Goal: Task Accomplishment & Management: Use online tool/utility

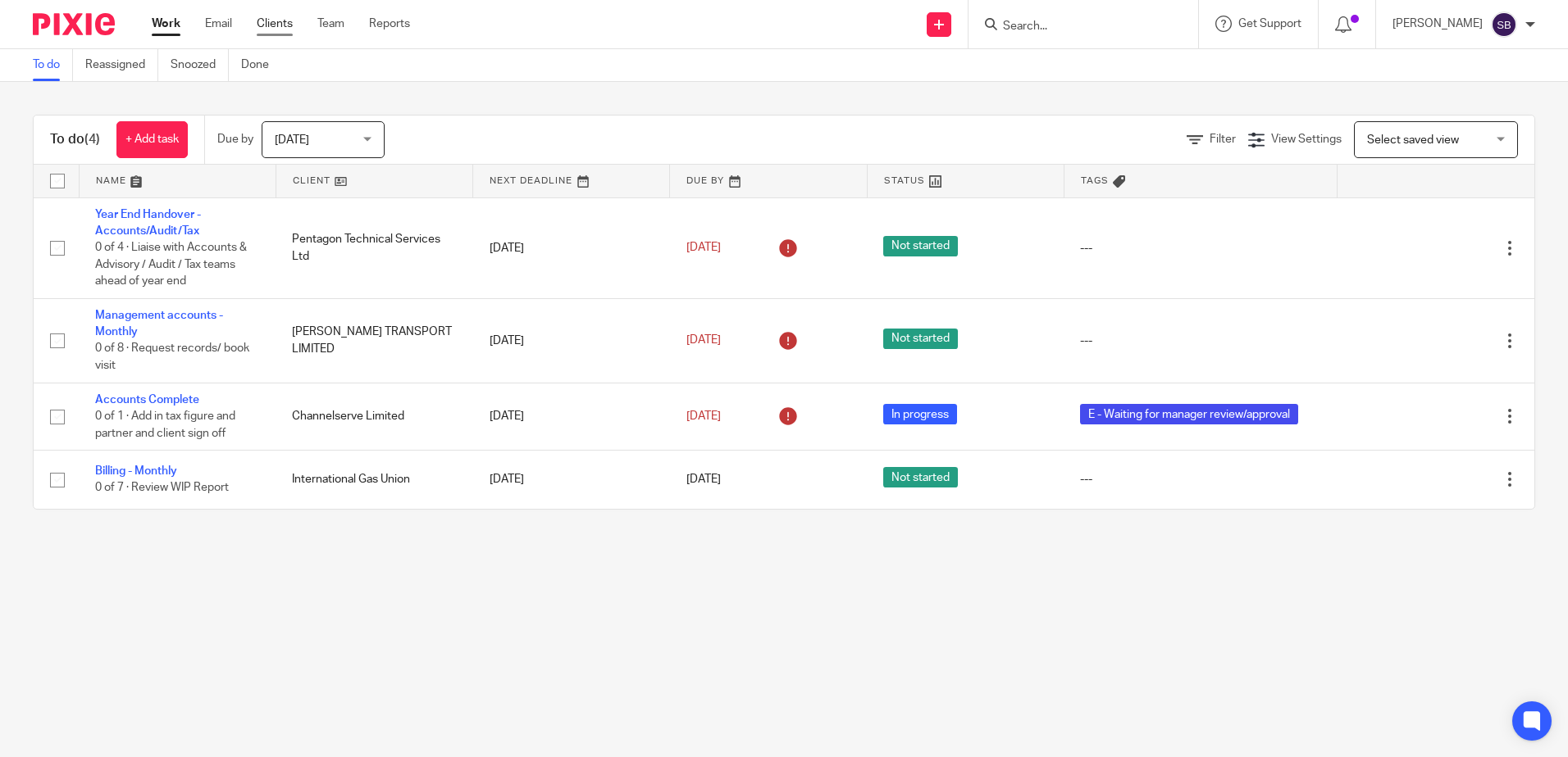
click at [279, 28] on link "Clients" at bounding box center [275, 23] width 36 height 16
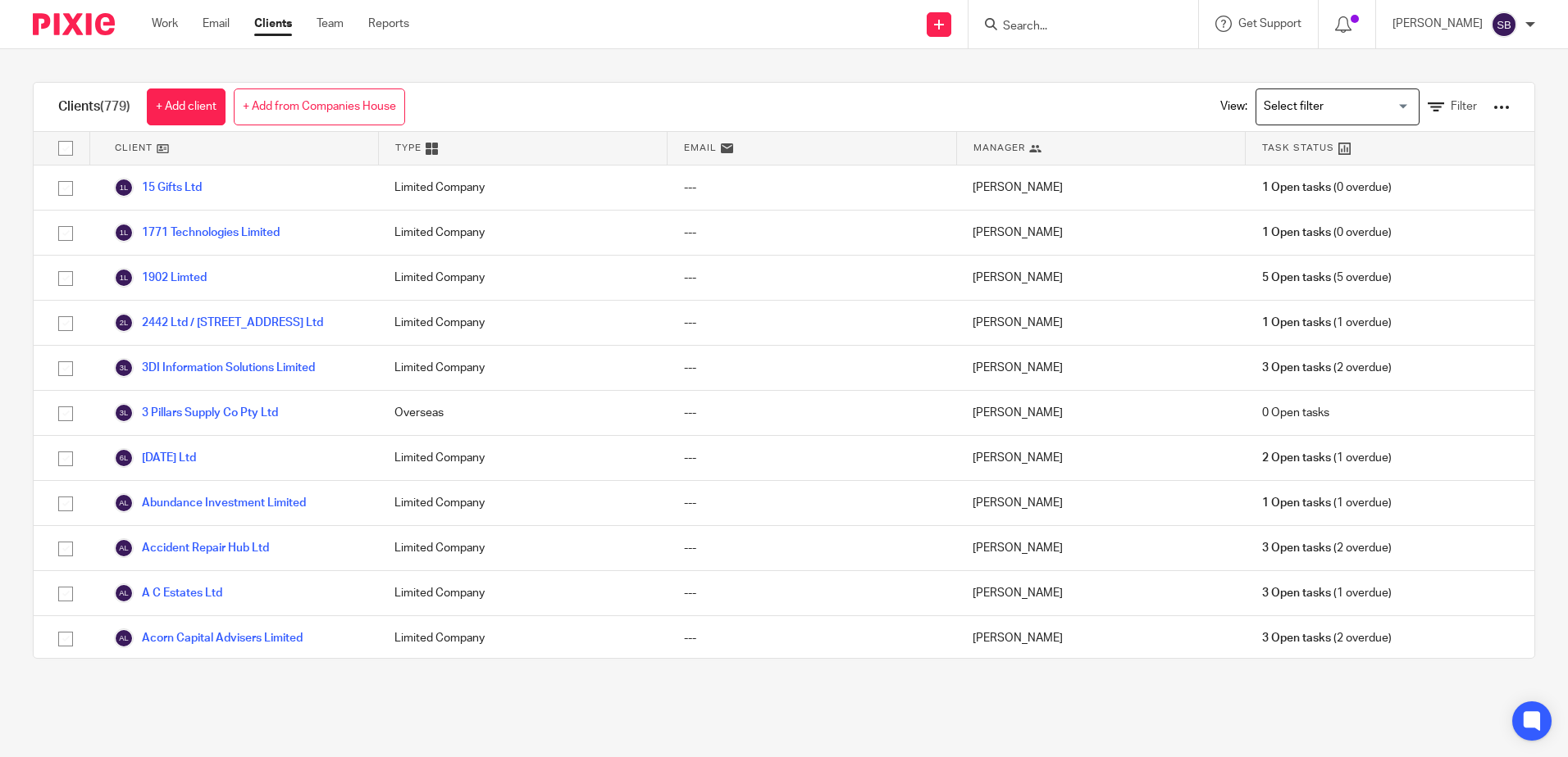
click at [387, 35] on div "Work Email Clients Team Reports Work Email Clients Team Reports Settings" at bounding box center [284, 24] width 298 height 48
click at [394, 25] on link "Reports" at bounding box center [388, 23] width 41 height 16
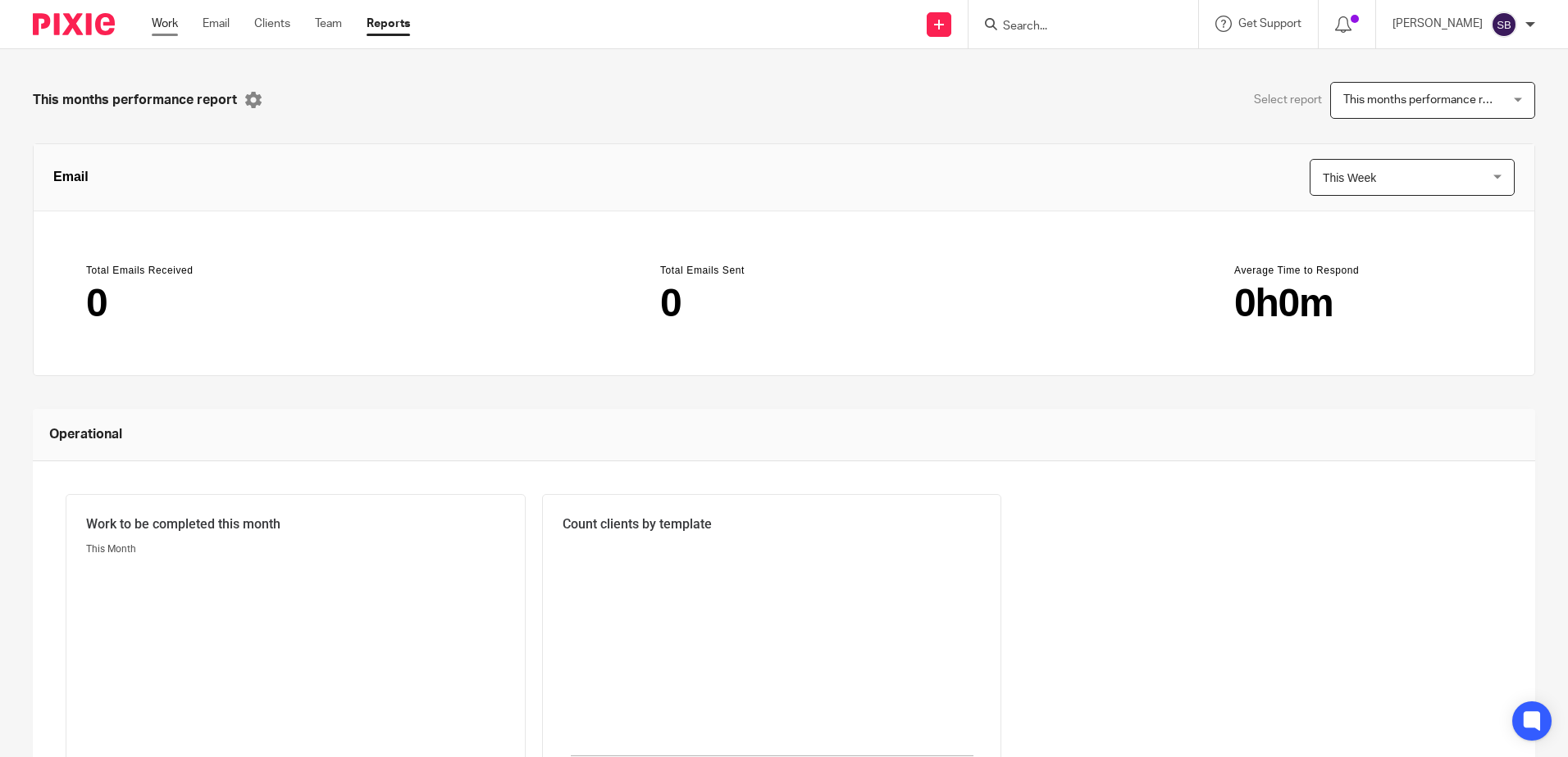
click at [173, 27] on link "Work" at bounding box center [164, 23] width 26 height 16
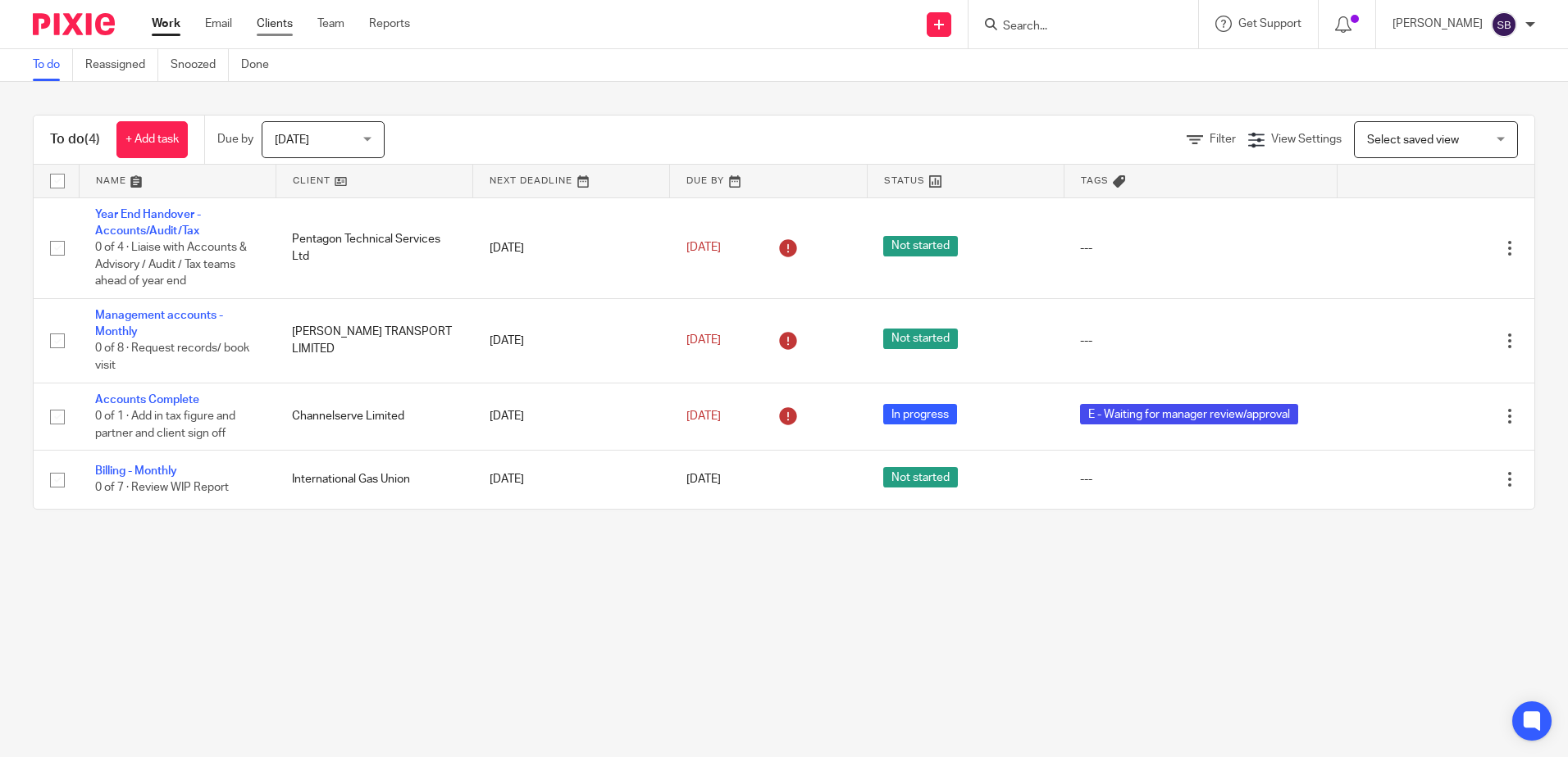
click at [282, 23] on link "Clients" at bounding box center [275, 23] width 36 height 16
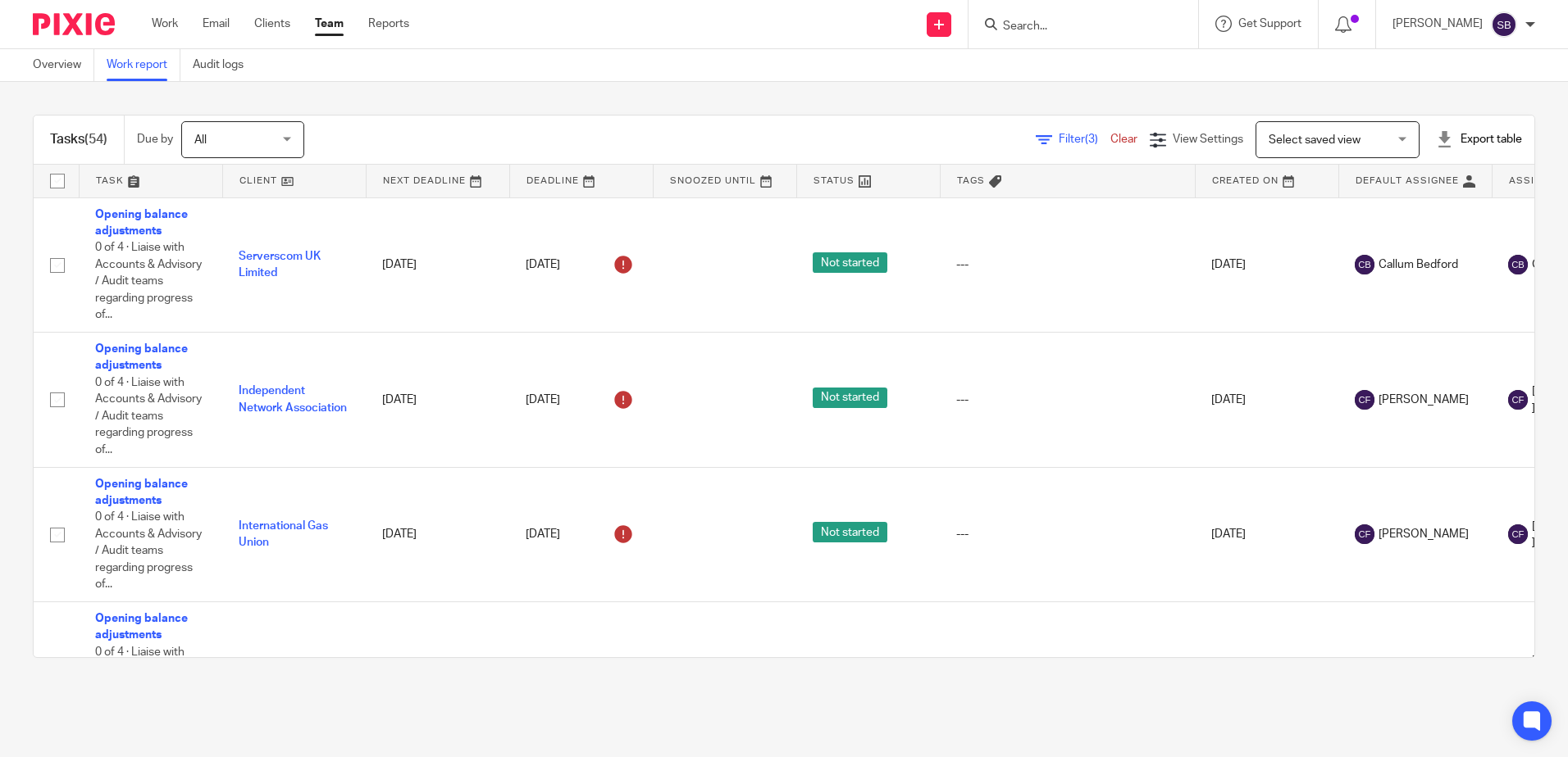
click at [1110, 140] on link "Clear" at bounding box center [1123, 139] width 27 height 11
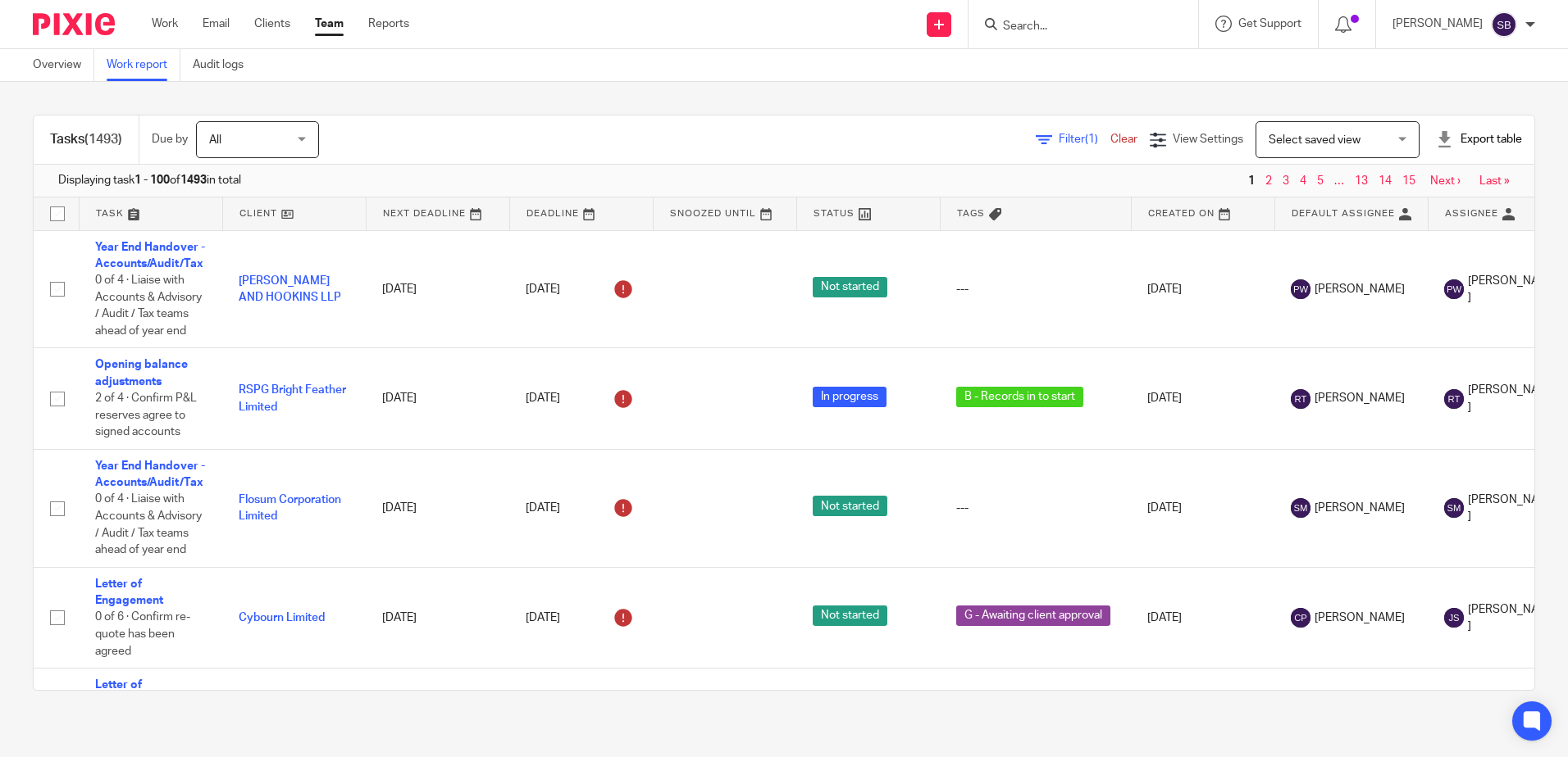
click at [1059, 142] on span "Filter (1)" at bounding box center [1085, 139] width 52 height 11
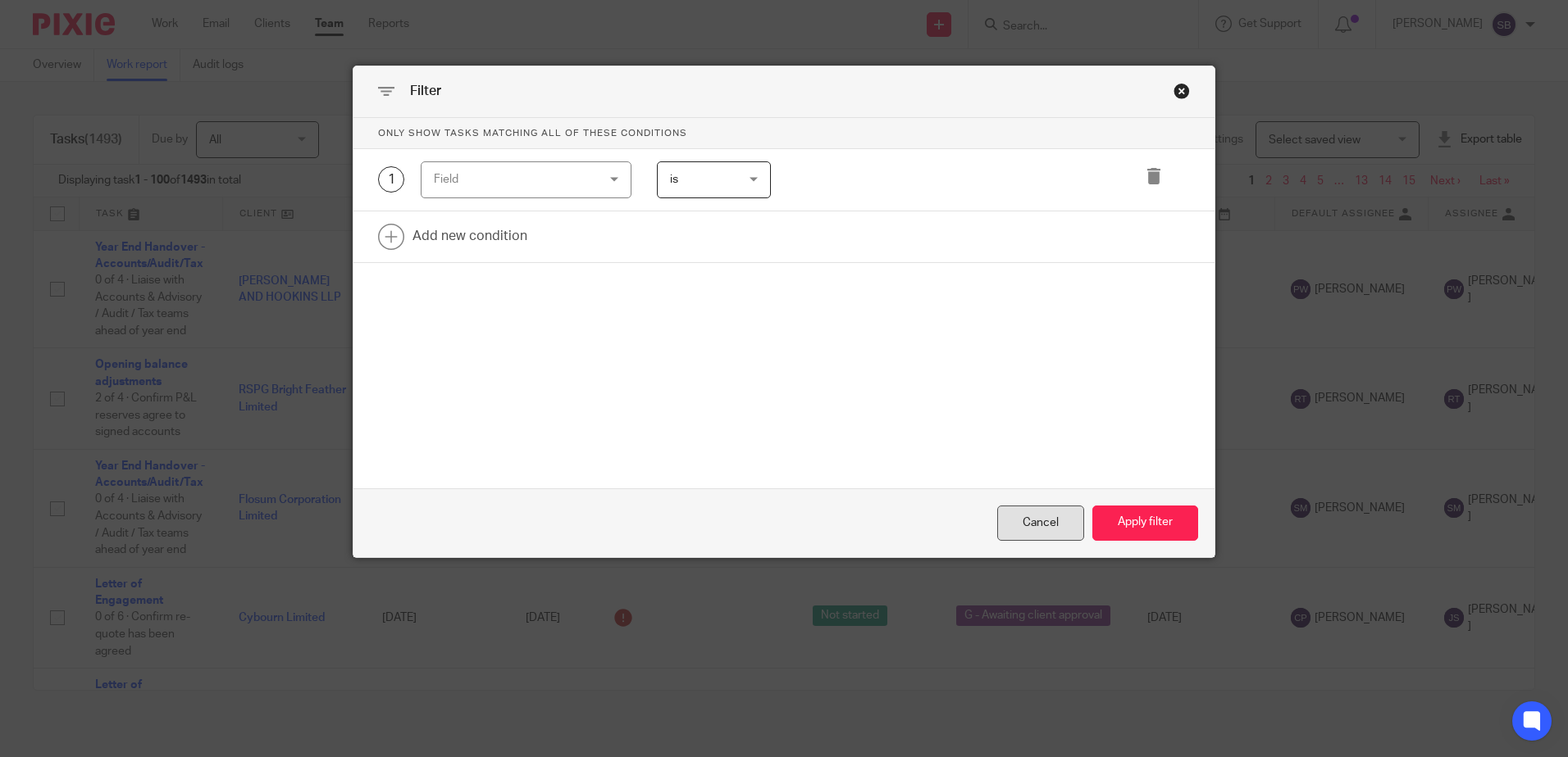
click at [1014, 520] on div "Cancel" at bounding box center [1040, 523] width 87 height 35
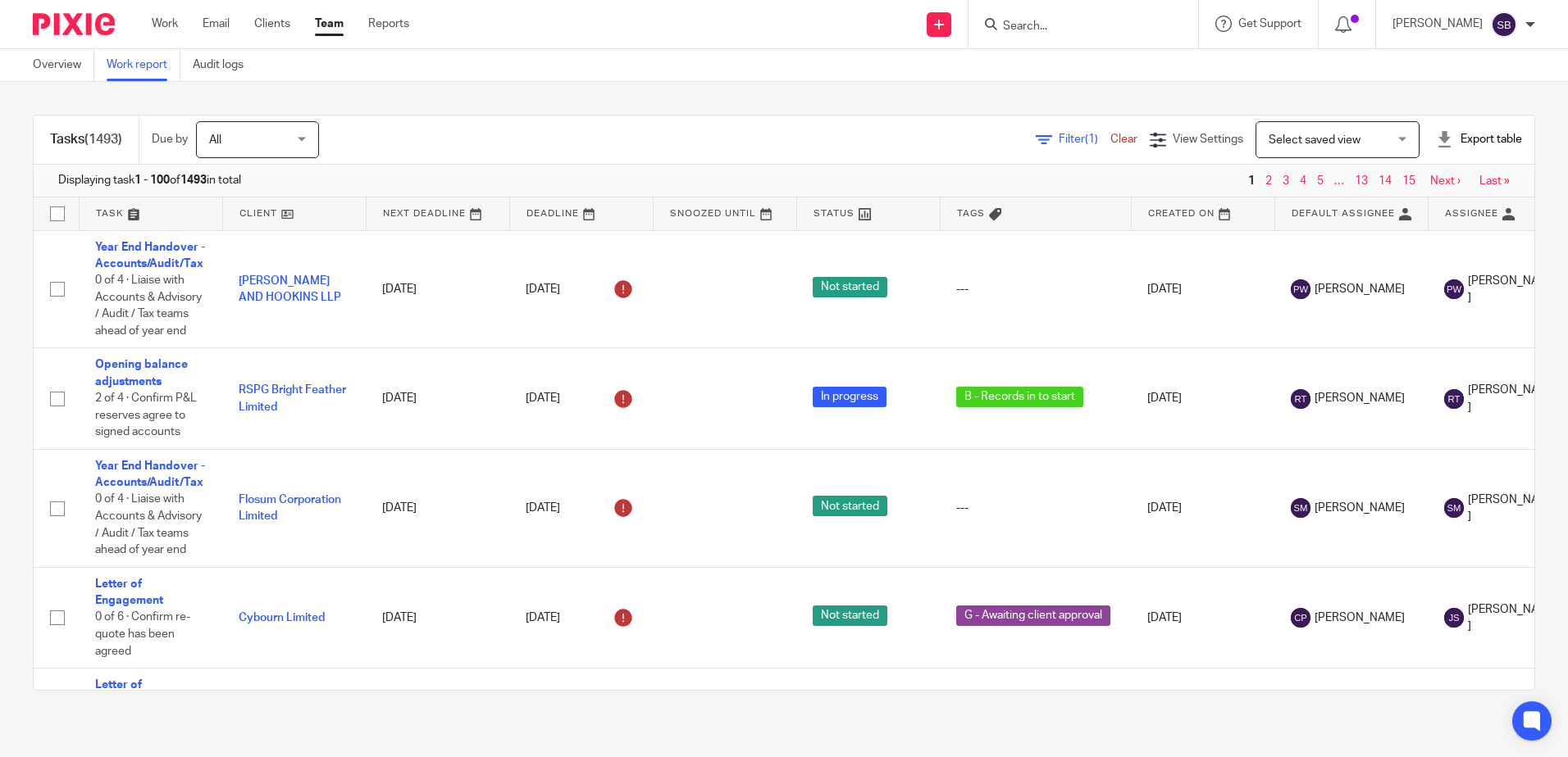
click at [1059, 143] on span "Filter (1)" at bounding box center [1085, 139] width 52 height 11
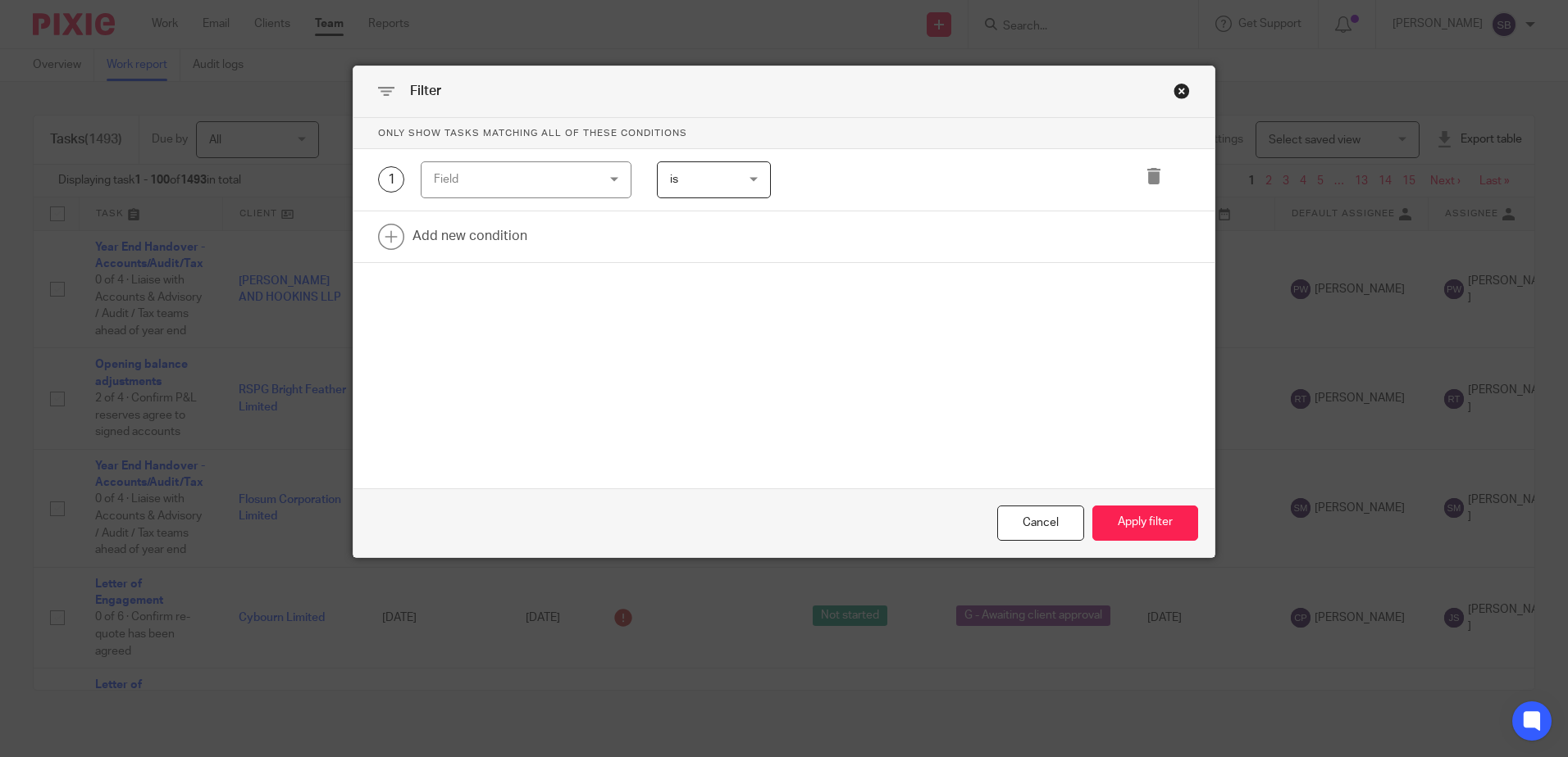
click at [493, 175] on div "Field" at bounding box center [513, 180] width 157 height 35
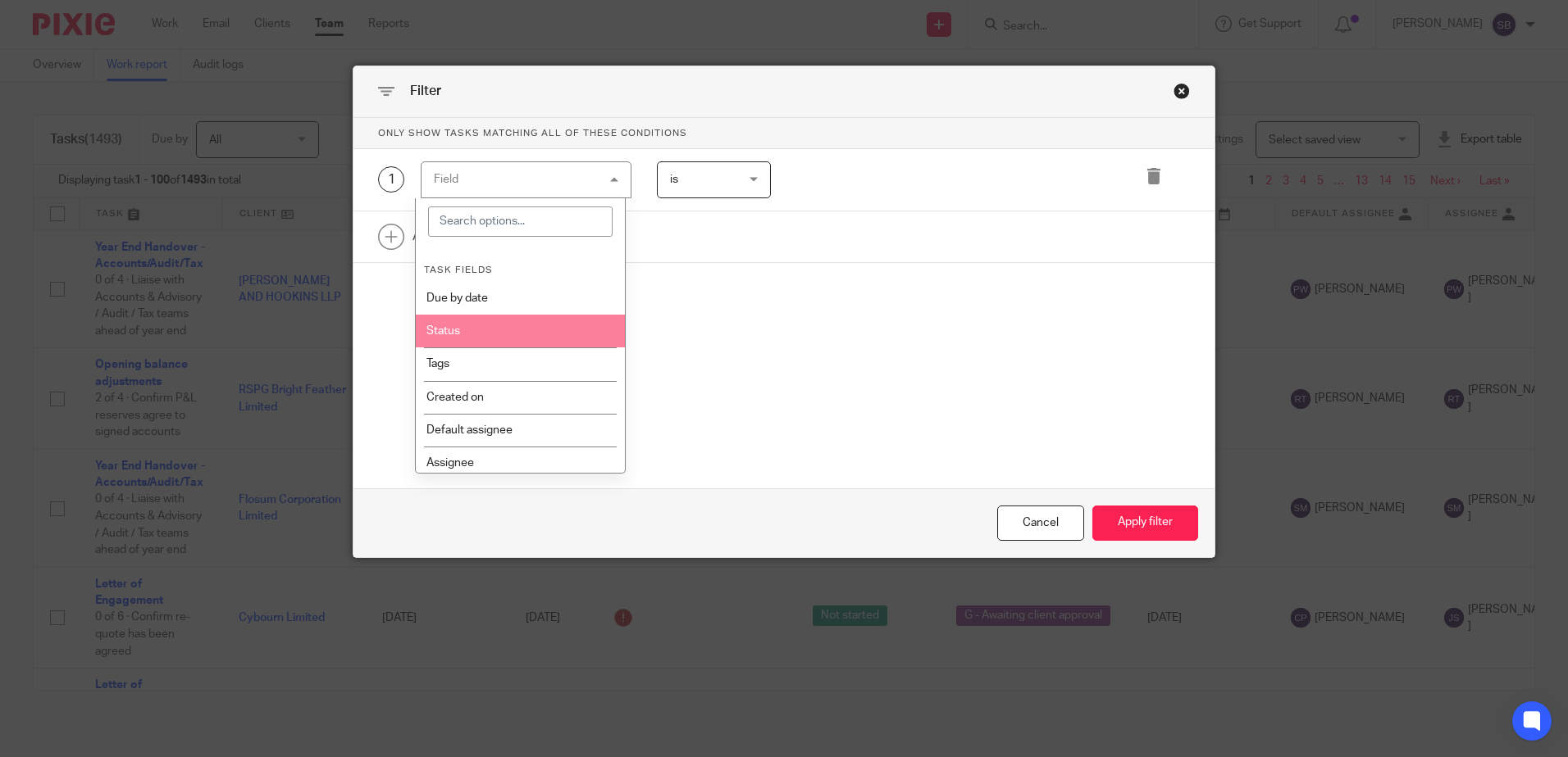
click at [480, 339] on li "Status" at bounding box center [520, 331] width 209 height 33
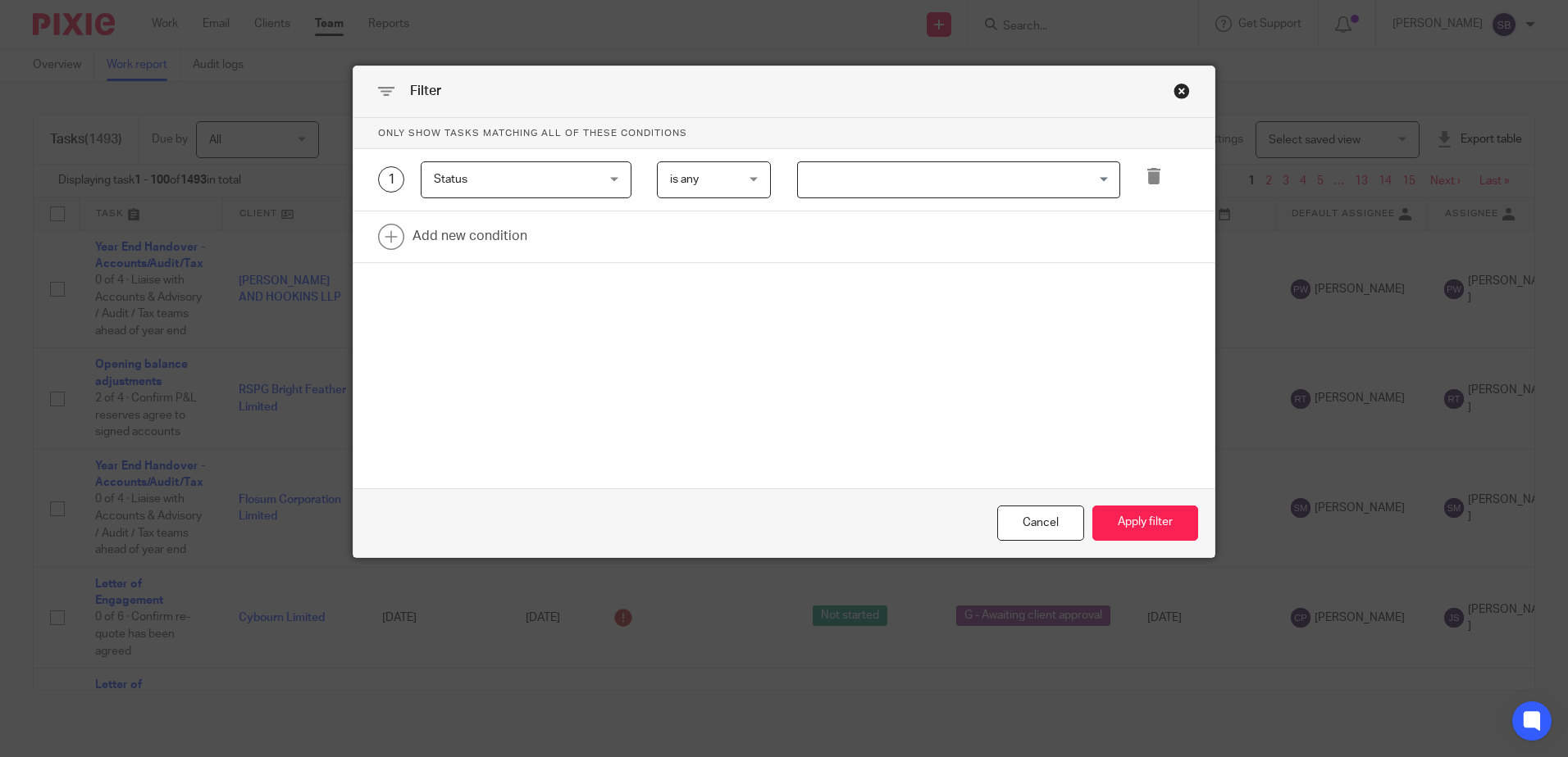
click at [701, 188] on span "is any" at bounding box center [710, 180] width 80 height 35
click at [701, 216] on li "is any" at bounding box center [708, 215] width 112 height 34
click at [950, 152] on div "1 Status Status Task fields Due by date Status Tags Created on Default assignee…" at bounding box center [784, 181] width 861 height 62
click at [955, 174] on input "Search for option" at bounding box center [954, 180] width 310 height 29
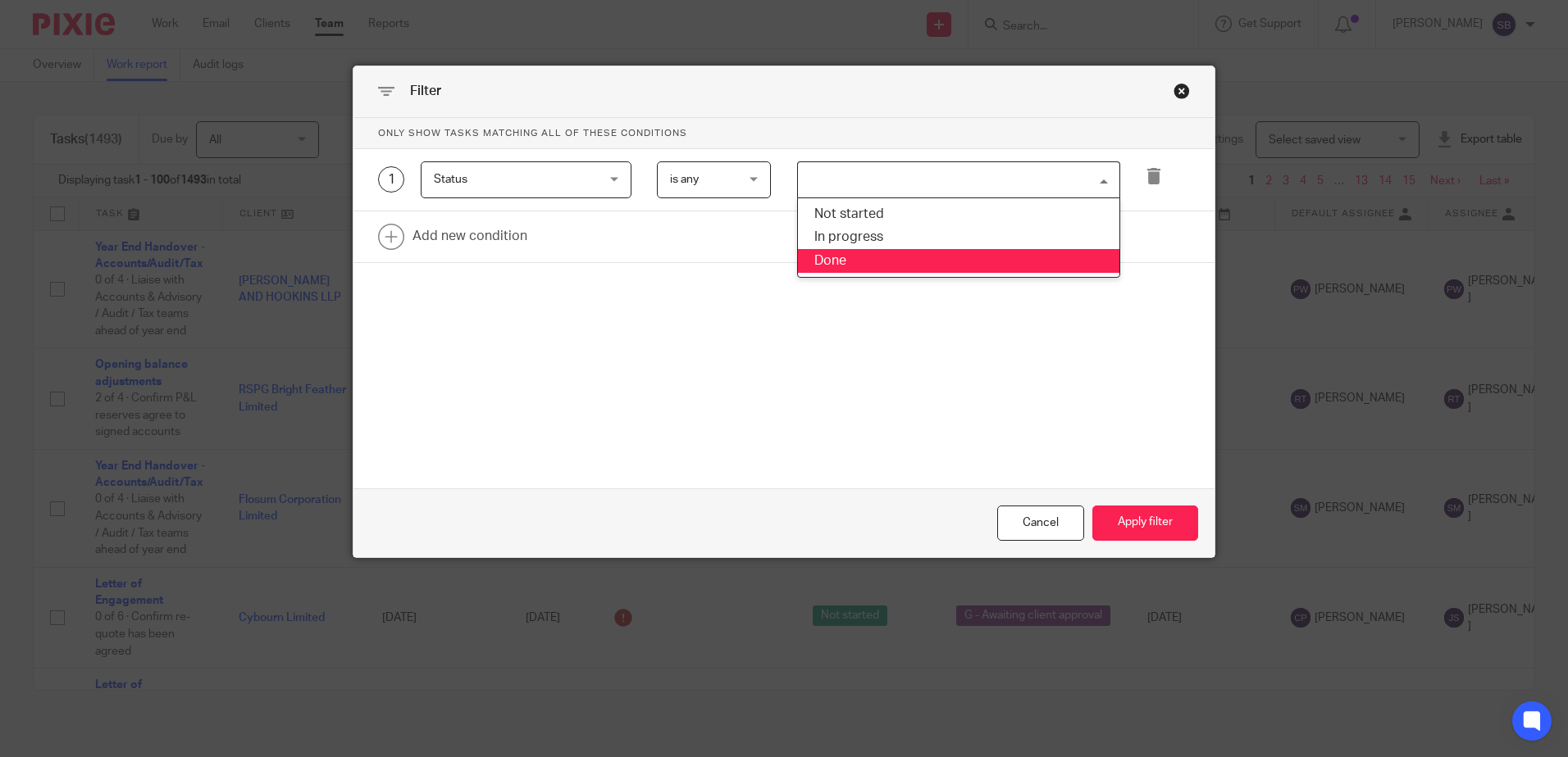
click at [915, 470] on form "Only show tasks matching all of these conditions 1 Status Status Task fields Du…" at bounding box center [784, 338] width 861 height 439
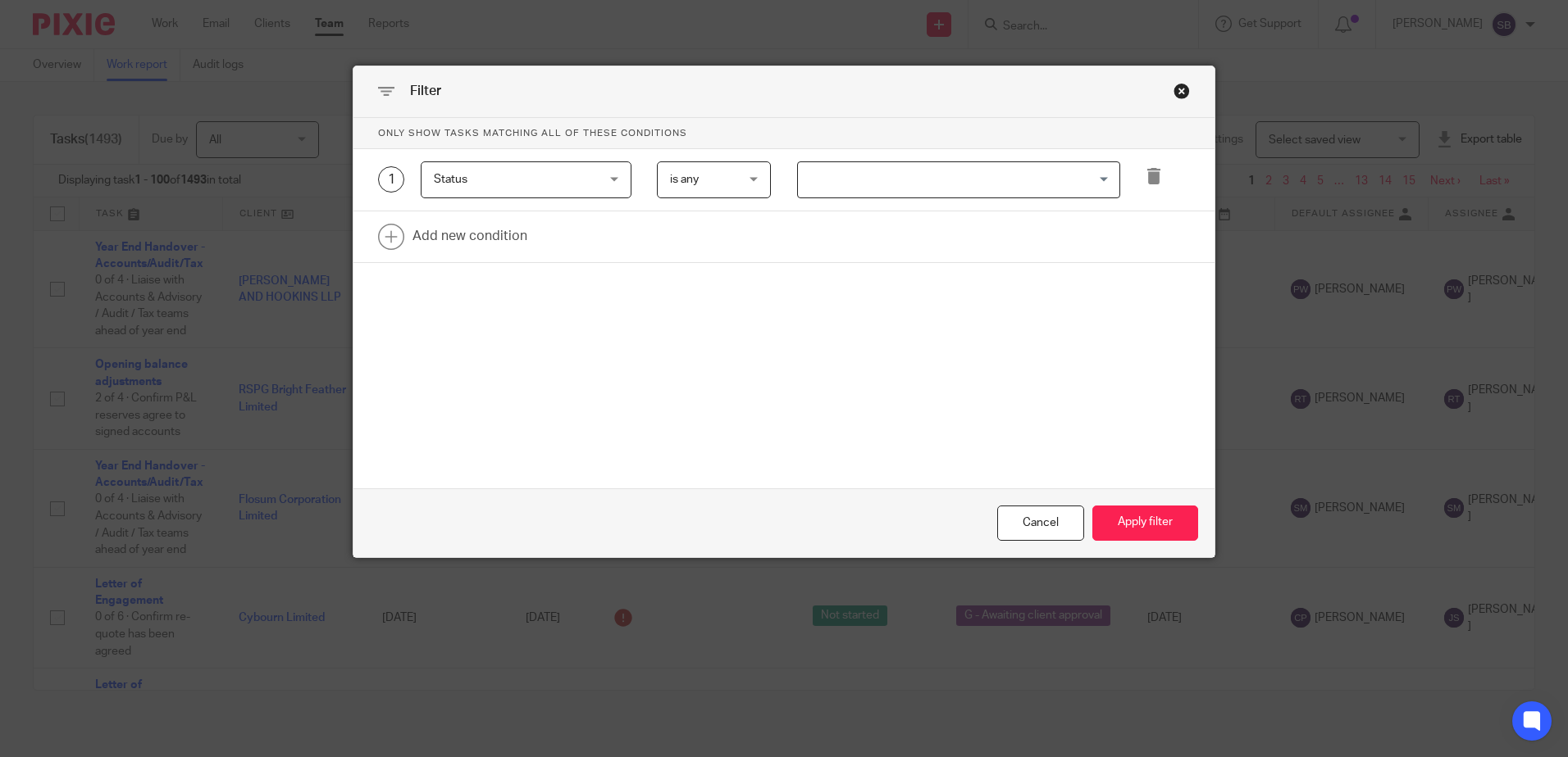
click at [698, 170] on span "is any" at bounding box center [710, 180] width 80 height 35
click at [714, 246] on li "is none" at bounding box center [708, 247] width 112 height 34
click at [932, 185] on input "Search for option" at bounding box center [954, 180] width 310 height 29
click at [887, 373] on div "Only show tasks matching all of these conditions 1 Status Status Task fields Du…" at bounding box center [784, 247] width 861 height 258
click at [1031, 518] on div "Cancel" at bounding box center [1040, 523] width 87 height 35
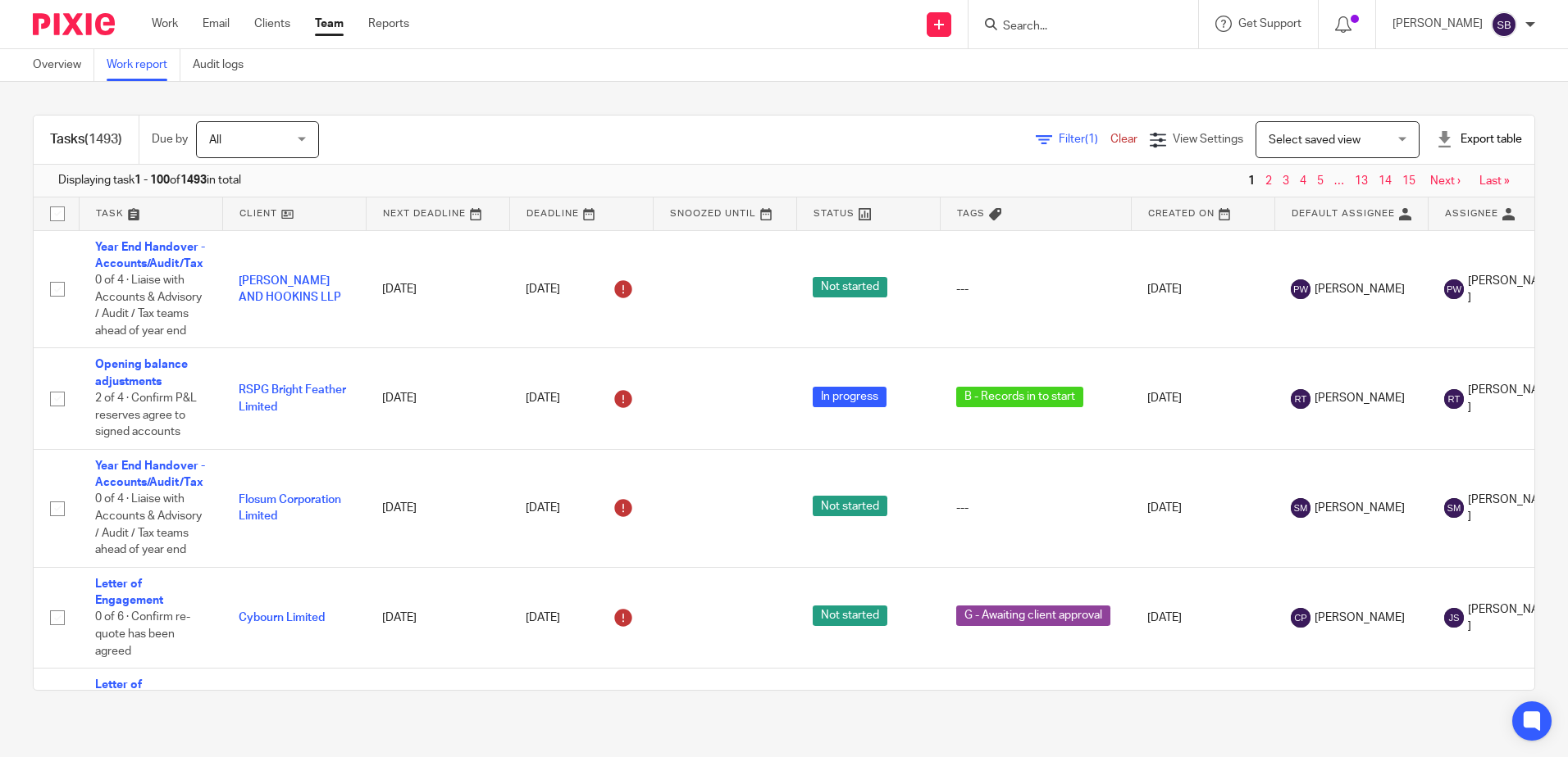
click at [1466, 137] on div "Export table" at bounding box center [1479, 139] width 86 height 16
click at [1442, 197] on link "Excel spreadsheet" at bounding box center [1438, 200] width 95 height 11
click at [831, 216] on link at bounding box center [868, 214] width 143 height 33
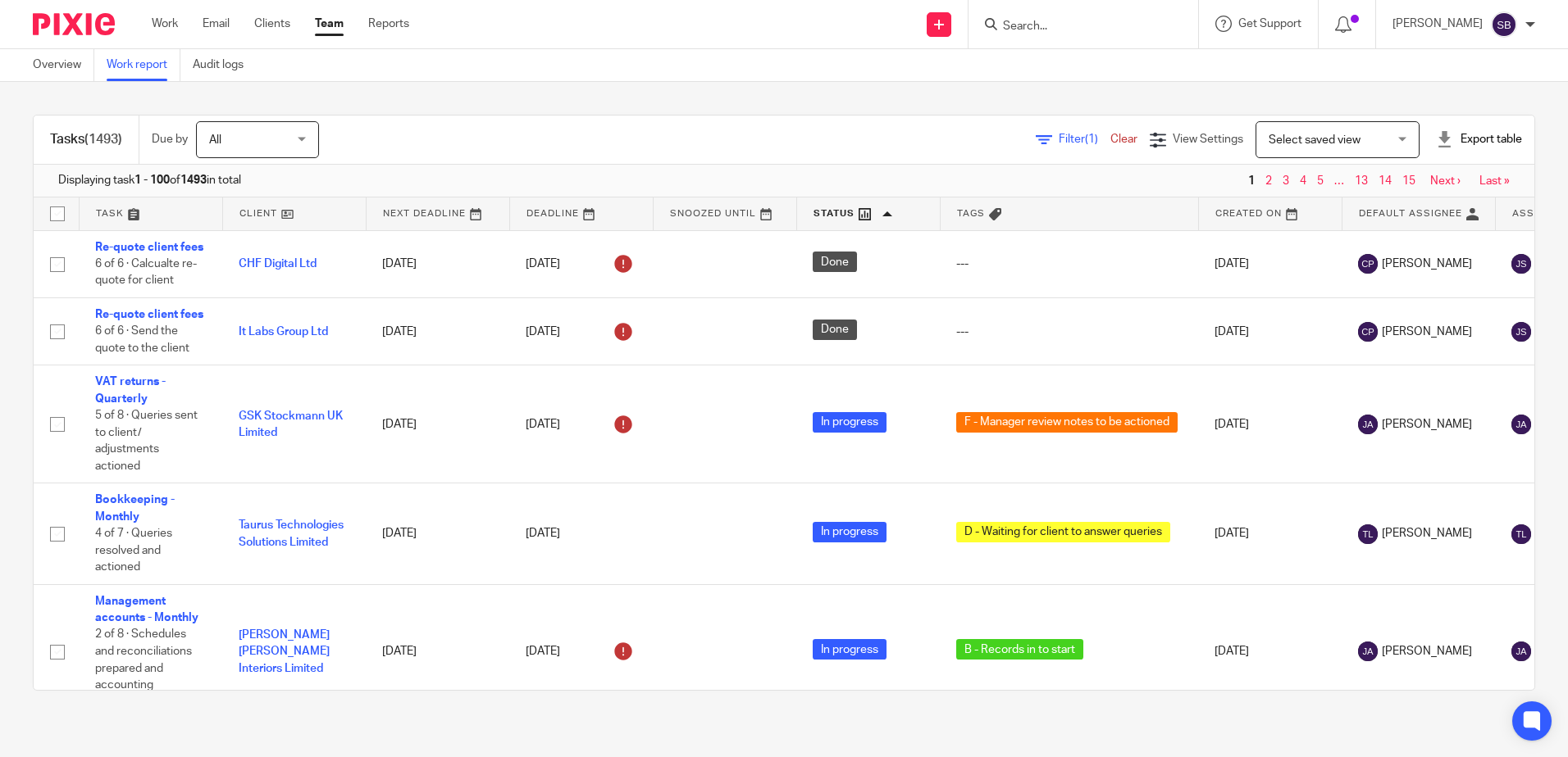
click at [1481, 142] on div "Export table" at bounding box center [1479, 139] width 86 height 16
click at [1427, 209] on li "Excel spreadsheet" at bounding box center [1438, 200] width 95 height 24
click at [1427, 200] on link "Excel spreadsheet" at bounding box center [1438, 200] width 95 height 11
click at [1351, 22] on icon at bounding box center [1342, 24] width 16 height 16
click at [170, 22] on link "Work" at bounding box center [164, 23] width 26 height 16
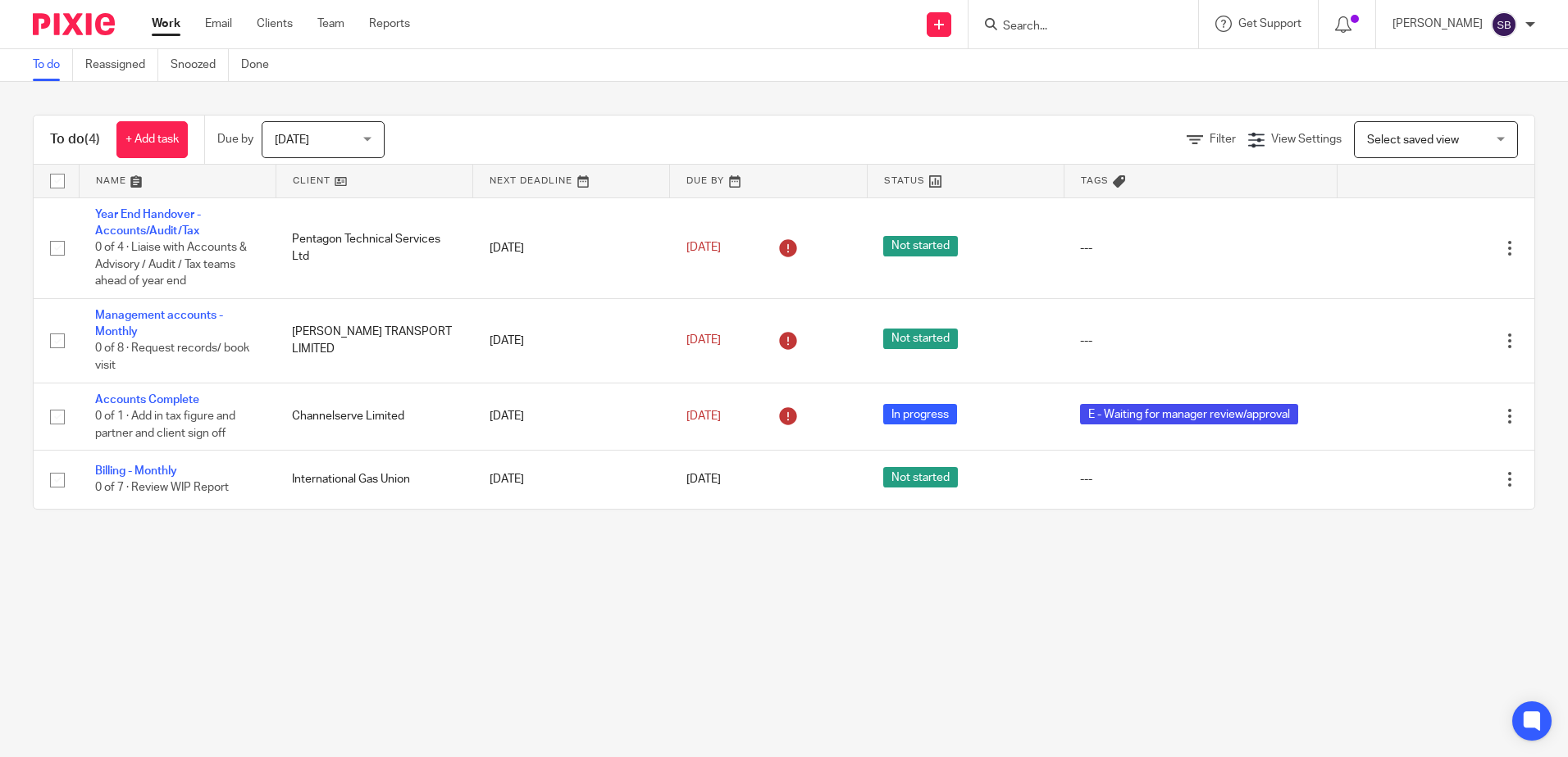
click at [628, 601] on main "To do Reassigned Snoozed Done To do (4) + Add task Due by [DATE] [DATE] [DATE] …" at bounding box center [784, 378] width 1568 height 757
